Goal: Information Seeking & Learning: Find specific fact

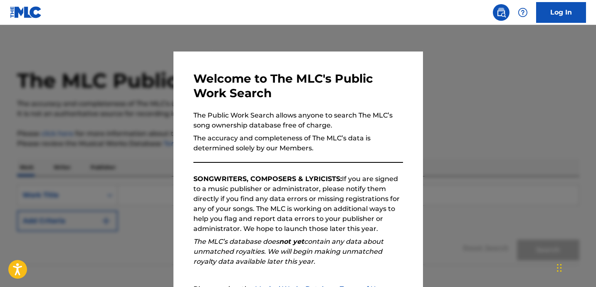
scroll to position [93, 0]
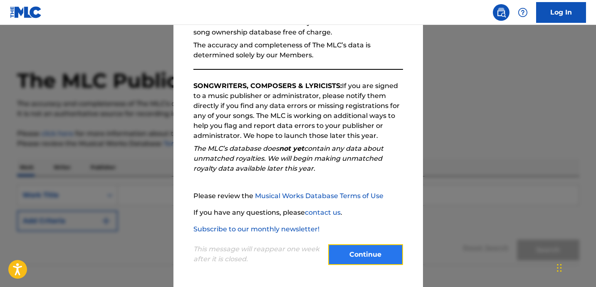
click at [355, 257] on button "Continue" at bounding box center [365, 254] width 75 height 21
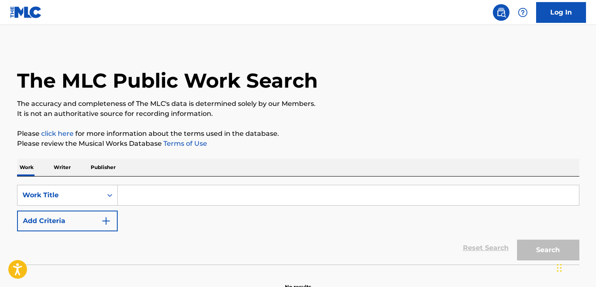
click at [215, 201] on input "Search Form" at bounding box center [348, 195] width 461 height 20
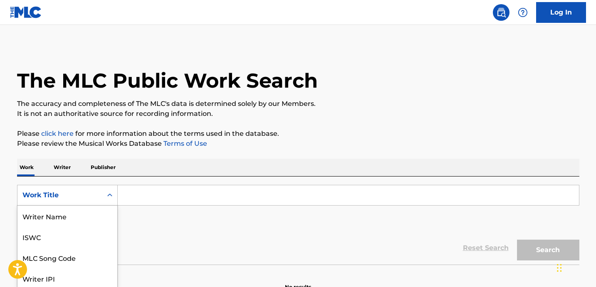
scroll to position [40, 0]
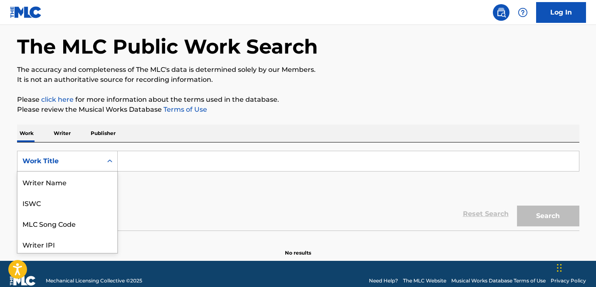
click at [112, 172] on div "Work Title selected, 8 of 8. 8 results available. Use Up and Down to choose opt…" at bounding box center [67, 161] width 101 height 21
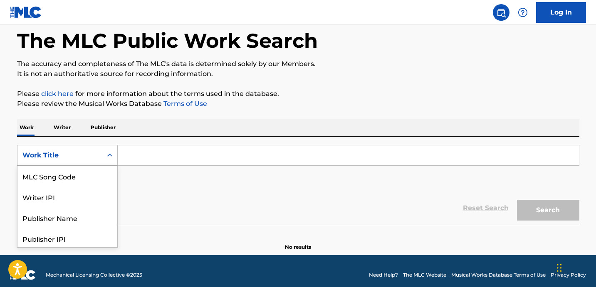
scroll to position [44, 0]
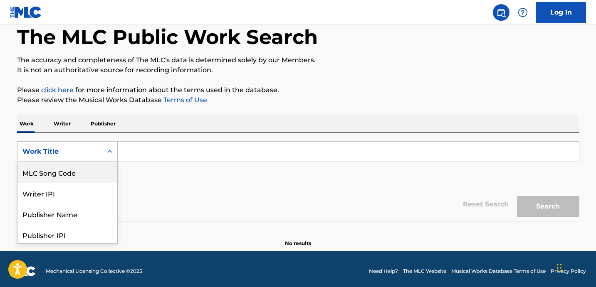
click at [91, 175] on div "MLC Song Code" at bounding box center [67, 172] width 100 height 21
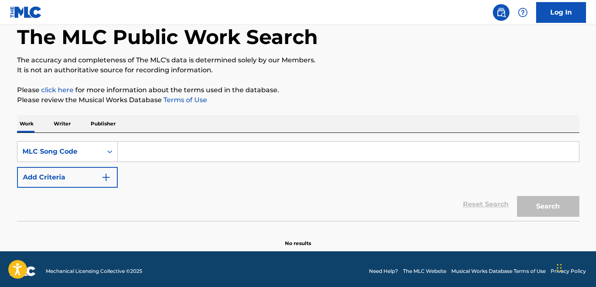
click at [135, 158] on input "Search Form" at bounding box center [348, 152] width 461 height 20
paste input "PJ2DMM"
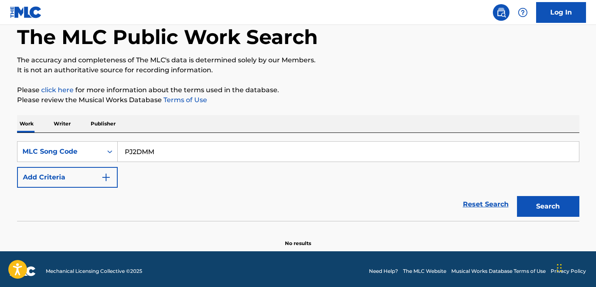
type input "PJ2DMM"
click at [517, 196] on button "Search" at bounding box center [548, 206] width 62 height 21
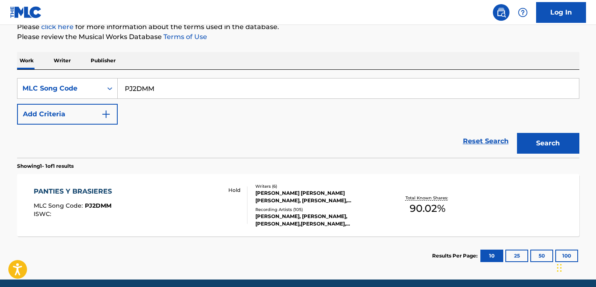
scroll to position [139, 0]
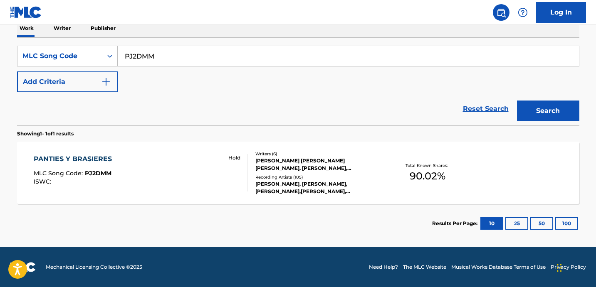
click at [100, 153] on div "PANTIES Y [PERSON_NAME] MLC Song Code : PJ2DMM ISWC : Hold Writers ( 6 ) [PERSO…" at bounding box center [298, 173] width 562 height 62
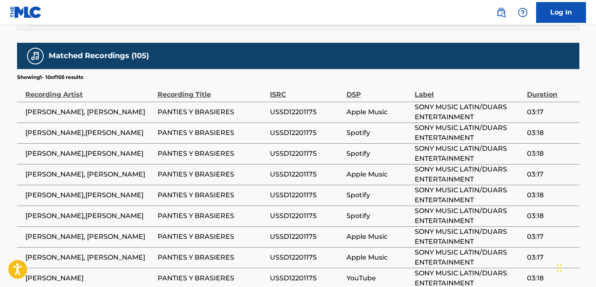
scroll to position [1234, 0]
